Goal: Navigation & Orientation: Find specific page/section

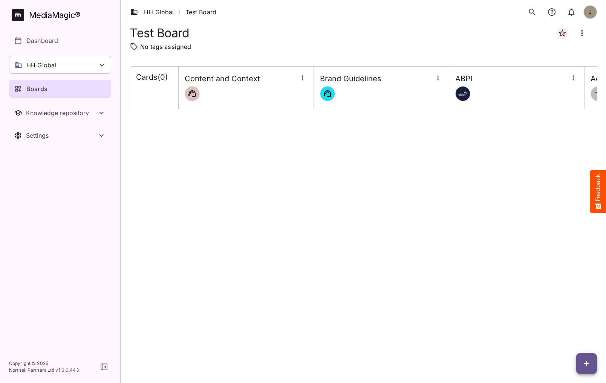
scroll to position [106, 0]
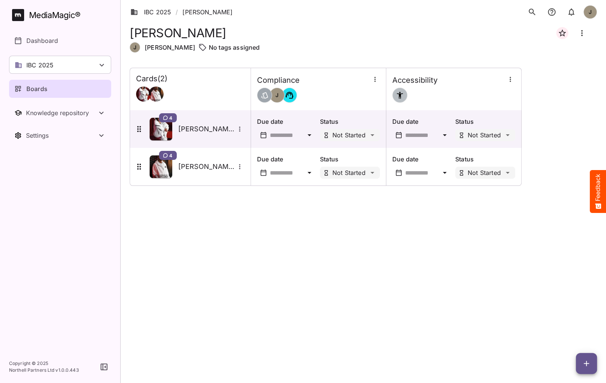
click at [34, 17] on div "MediaMagic ®" at bounding box center [55, 15] width 52 height 12
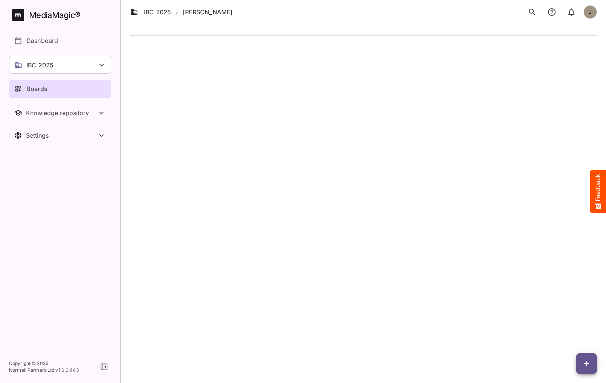
click at [23, 17] on rect at bounding box center [18, 15] width 12 height 12
